Goal: Register for event/course

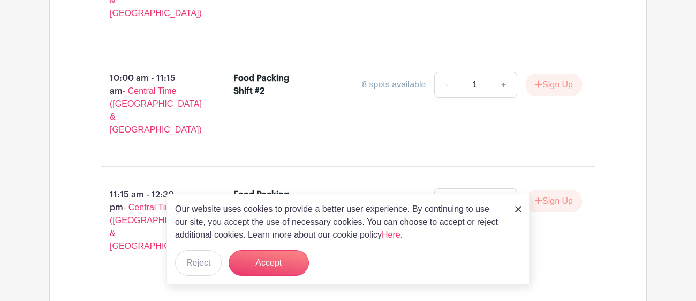
scroll to position [794, 0]
click at [516, 209] on img at bounding box center [518, 209] width 6 height 6
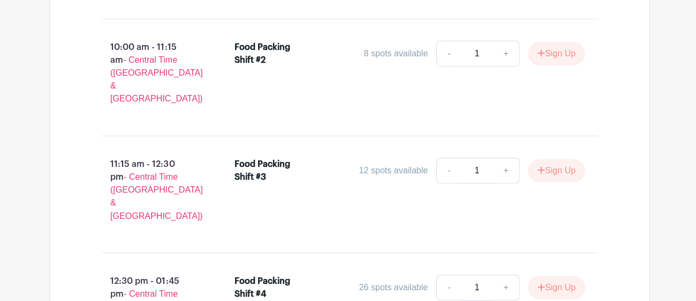
scroll to position [784, 0]
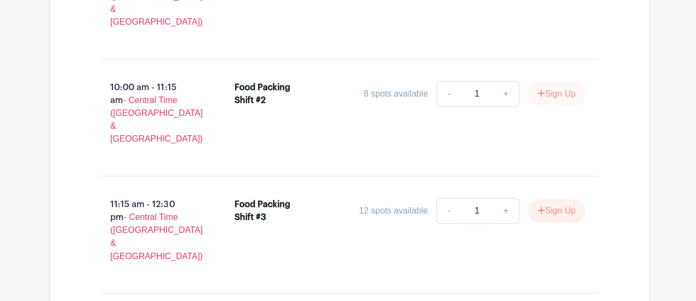
click at [567, 82] on button "Sign Up" at bounding box center [554, 93] width 56 height 22
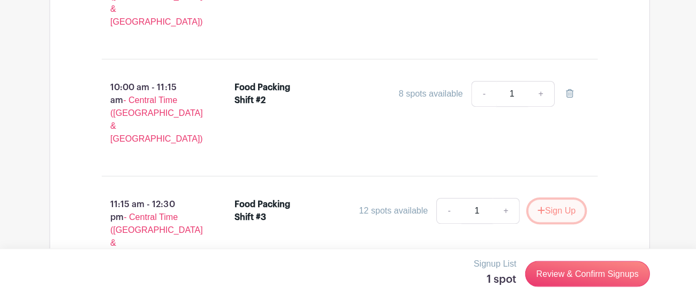
click at [574, 198] on button "Sign Up" at bounding box center [554, 209] width 56 height 22
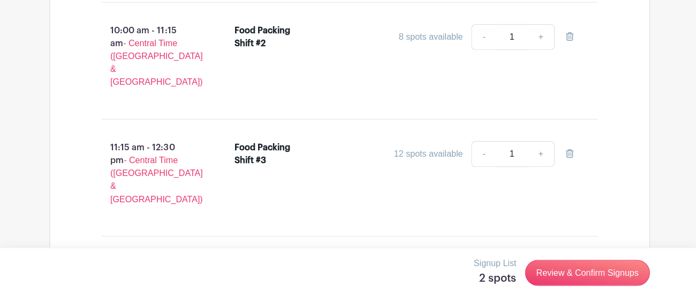
scroll to position [852, 0]
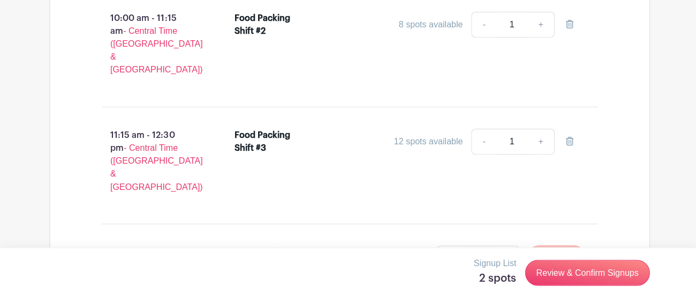
click at [568, 247] on button "Sign Up" at bounding box center [554, 258] width 56 height 22
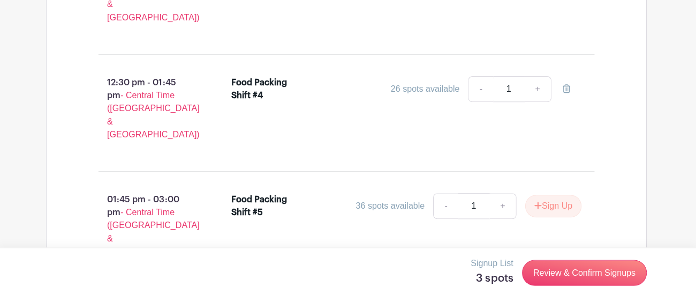
scroll to position [1023, 0]
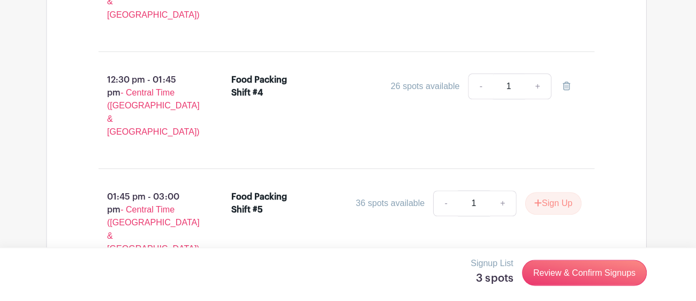
click at [644, 101] on div "Volunteer Shifts PRIVATE 08:45 am - 10:00 am - Central Time ([GEOGRAPHIC_DATA] …" at bounding box center [348, 48] width 598 height 775
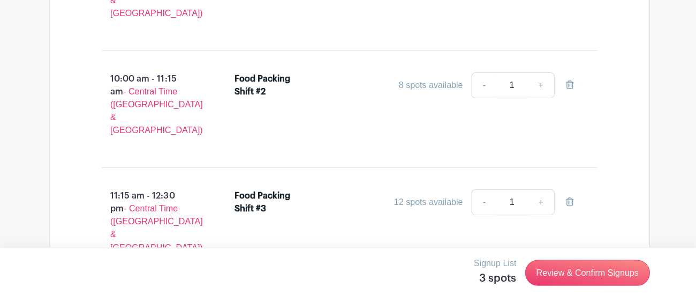
scroll to position [791, 0]
click at [679, 39] on main "Log In Sign Up for Free Vrdur Foundation Feeding Bodies, Reaching Souls. Create…" at bounding box center [348, 59] width 696 height 1700
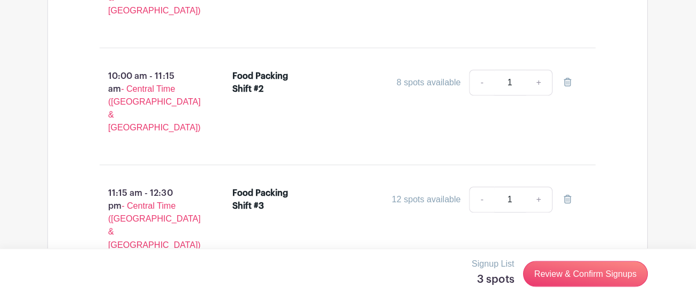
scroll to position [795, 0]
click at [571, 185] on link at bounding box center [567, 198] width 30 height 26
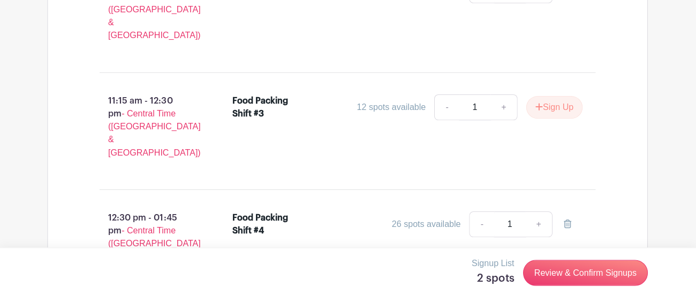
scroll to position [887, 0]
click at [572, 210] on link at bounding box center [567, 223] width 30 height 26
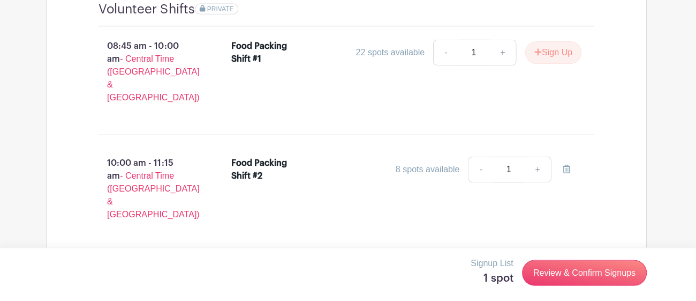
scroll to position [708, 0]
